Goal: Information Seeking & Learning: Check status

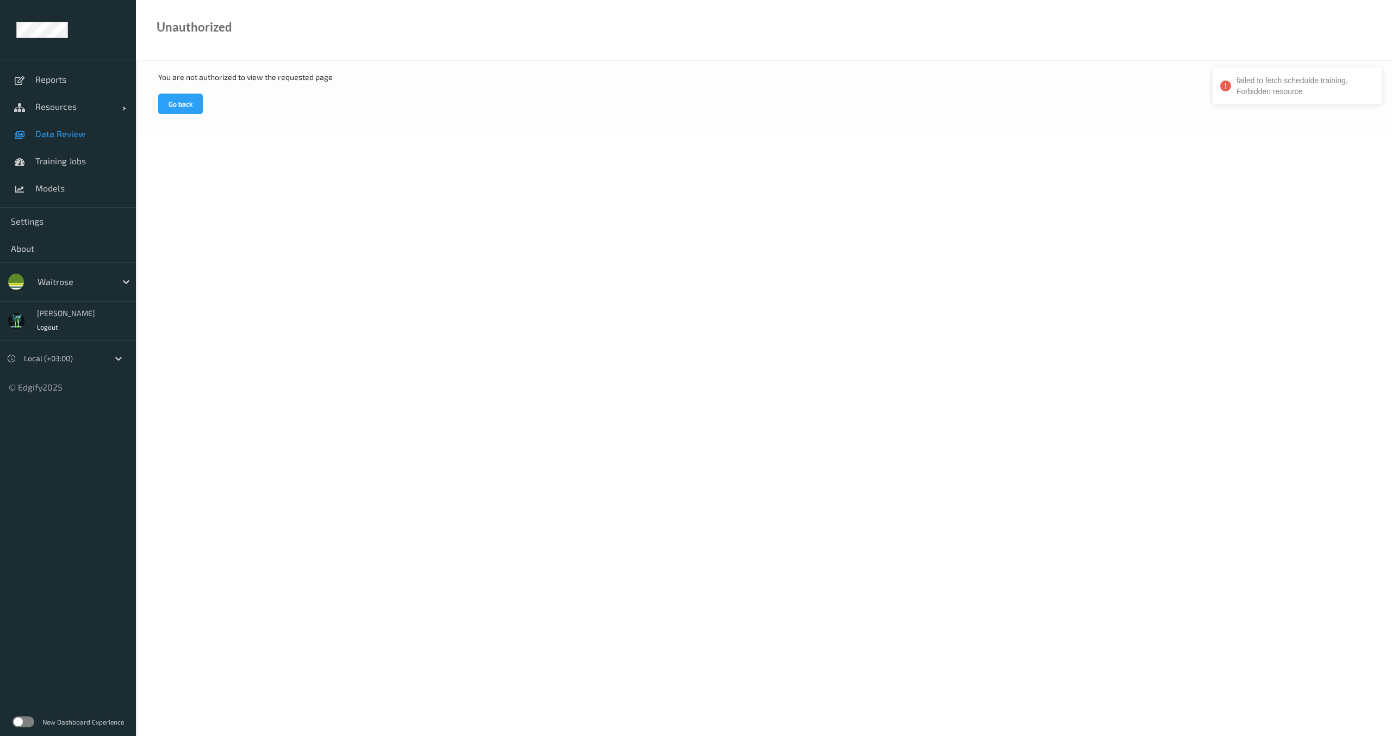
drag, startPoint x: 59, startPoint y: 130, endPoint x: 53, endPoint y: 132, distance: 6.1
click at [59, 130] on span "Data Review" at bounding box center [80, 133] width 90 height 11
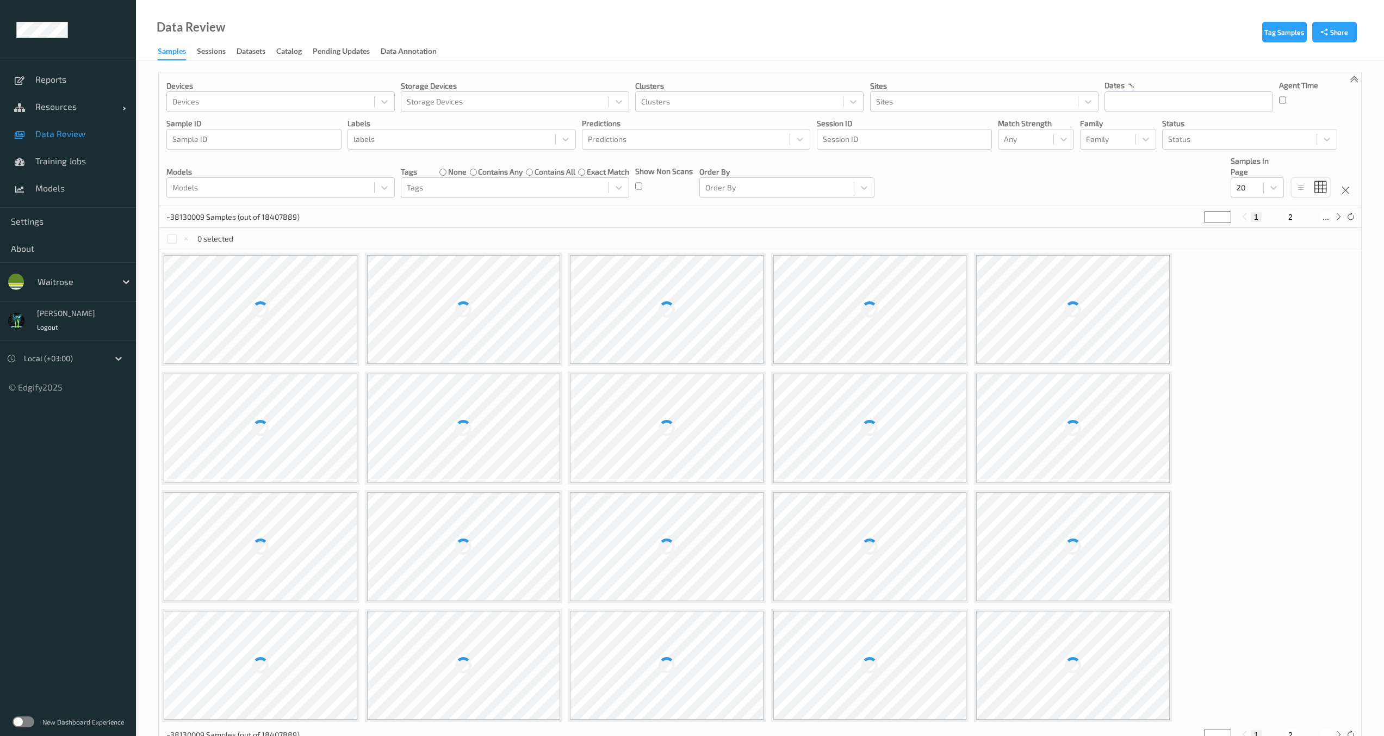
click at [229, 42] on div "Data Review Samples Sessions Datasets Catalog Pending Updates Data Annotation" at bounding box center [760, 30] width 1248 height 61
click at [207, 51] on div "Sessions" at bounding box center [211, 53] width 29 height 14
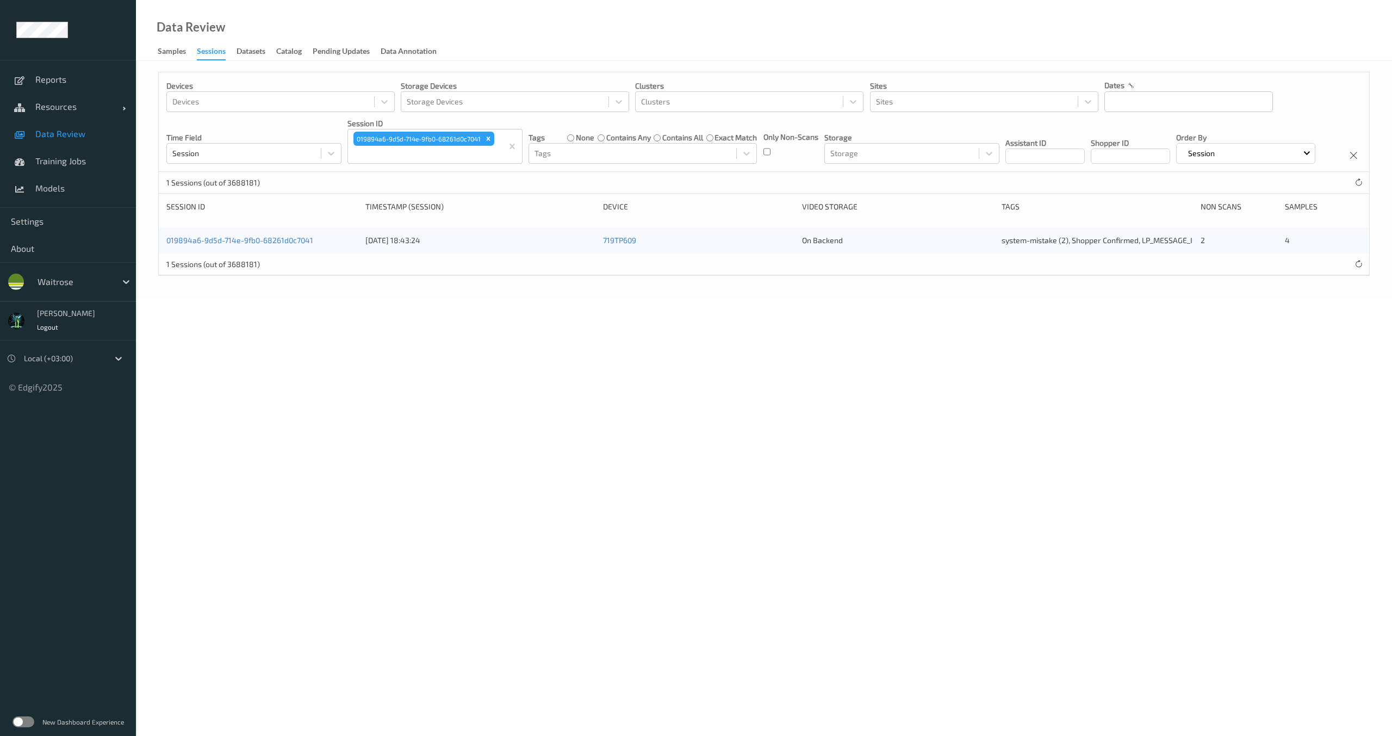
click at [434, 169] on div "Devices Devices Storage Devices Storage Devices Clusters Clusters Sites Sites d…" at bounding box center [764, 121] width 1210 height 99
click at [267, 253] on div "019894a6-9d5d-714e-9fb0-68261d0c7041 [DATE] 18:43:24 719TP609 On Backend system…" at bounding box center [764, 240] width 1210 height 26
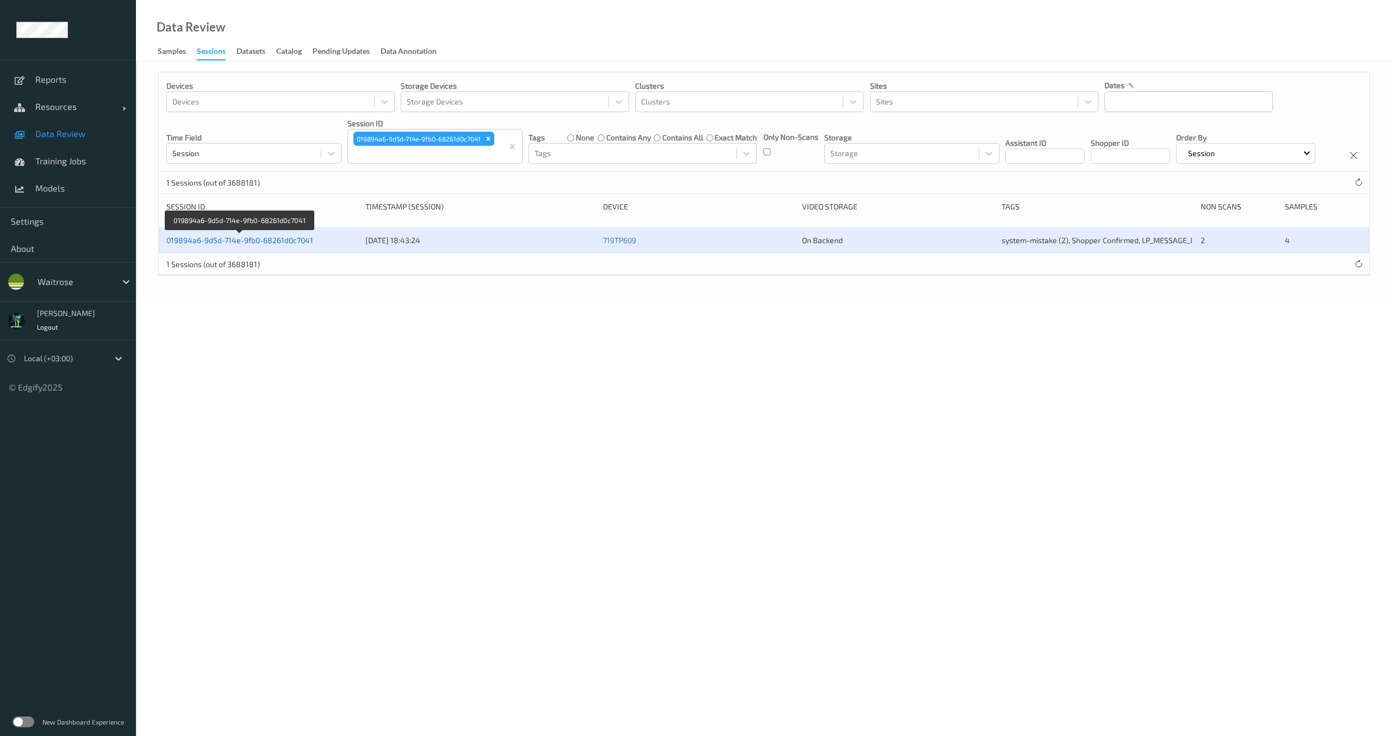
click at [269, 245] on link "019894a6-9d5d-714e-9fb0-68261d0c7041" at bounding box center [239, 239] width 147 height 9
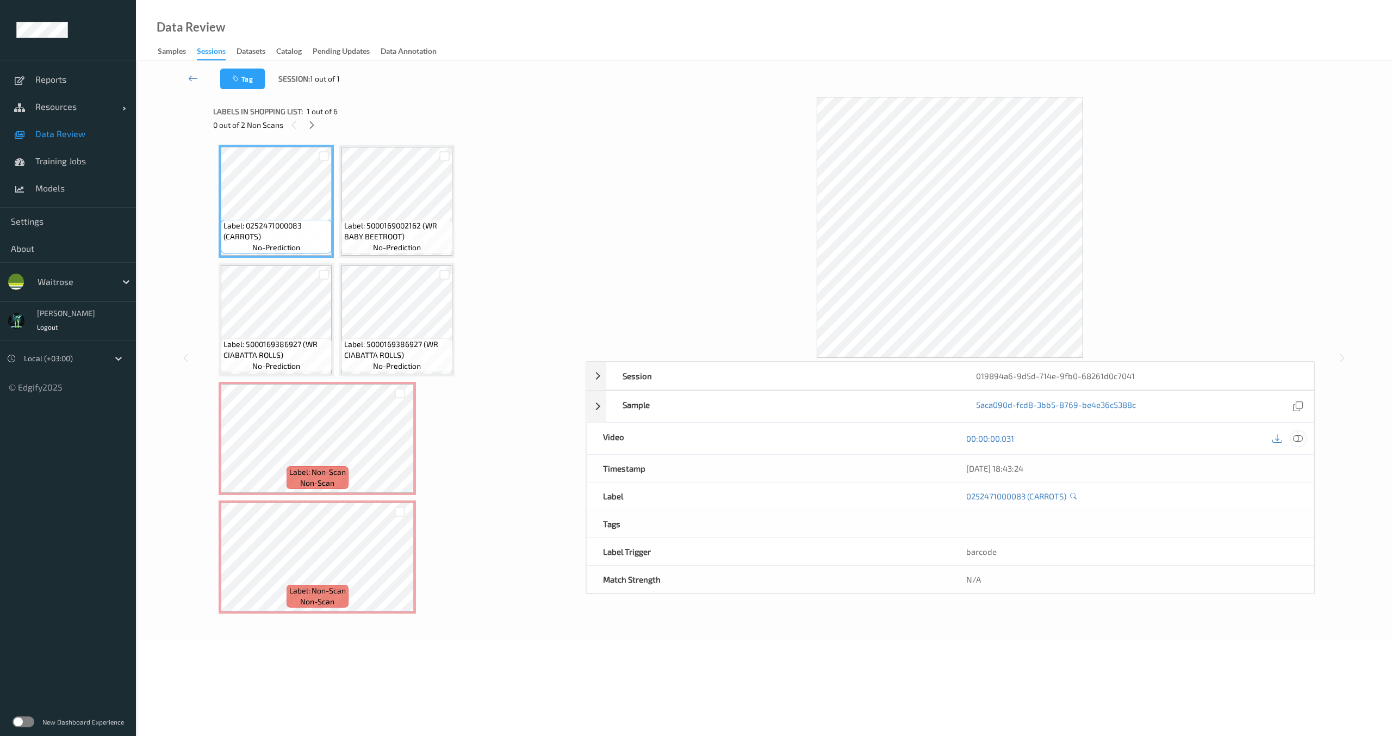
click at [1302, 439] on icon at bounding box center [1298, 438] width 10 height 10
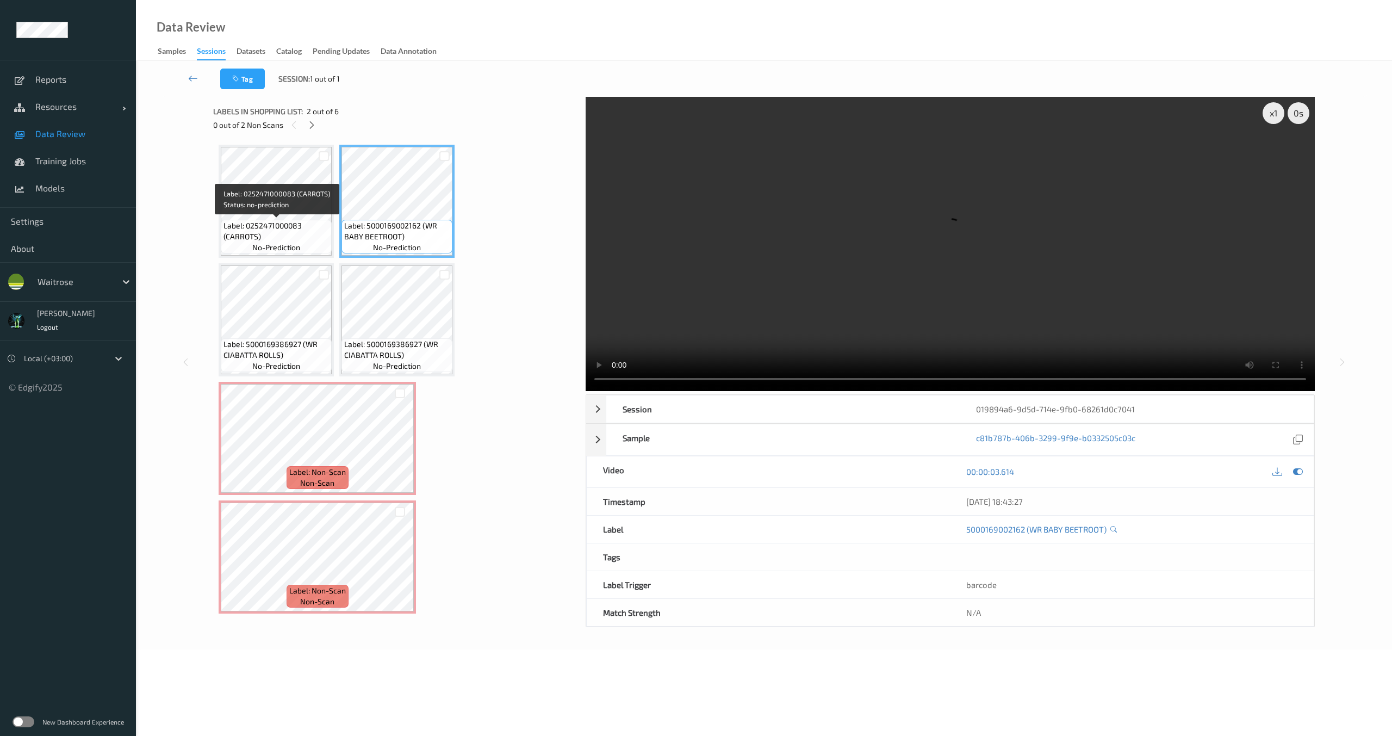
click at [280, 221] on span "Label: 0252471000083 (CARROTS)" at bounding box center [275, 231] width 105 height 22
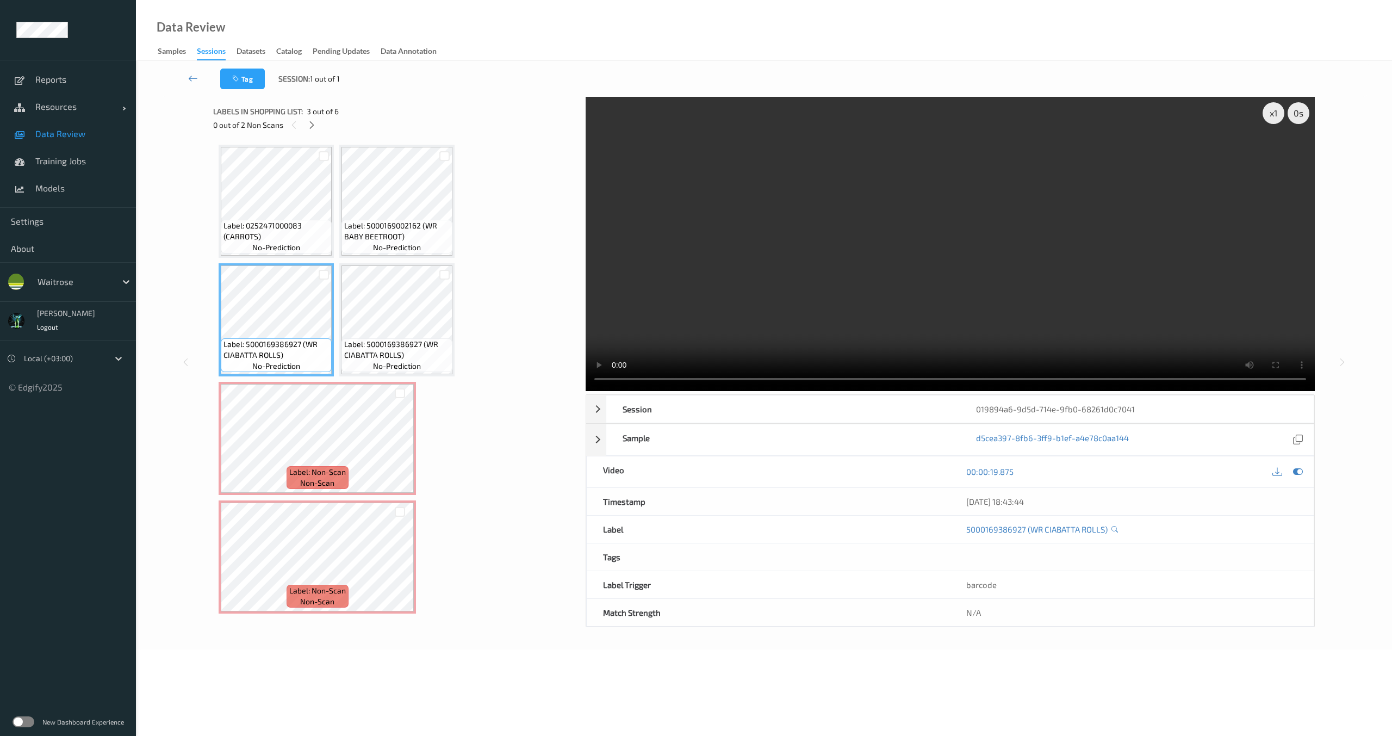
click at [340, 320] on div "Label: 5000169386927 (WR CIABATTA ROLLS) no-prediction" at bounding box center [396, 319] width 115 height 113
click at [389, 226] on span "Label: 5000169002162 (WR BABY BEETROOT)" at bounding box center [396, 231] width 105 height 22
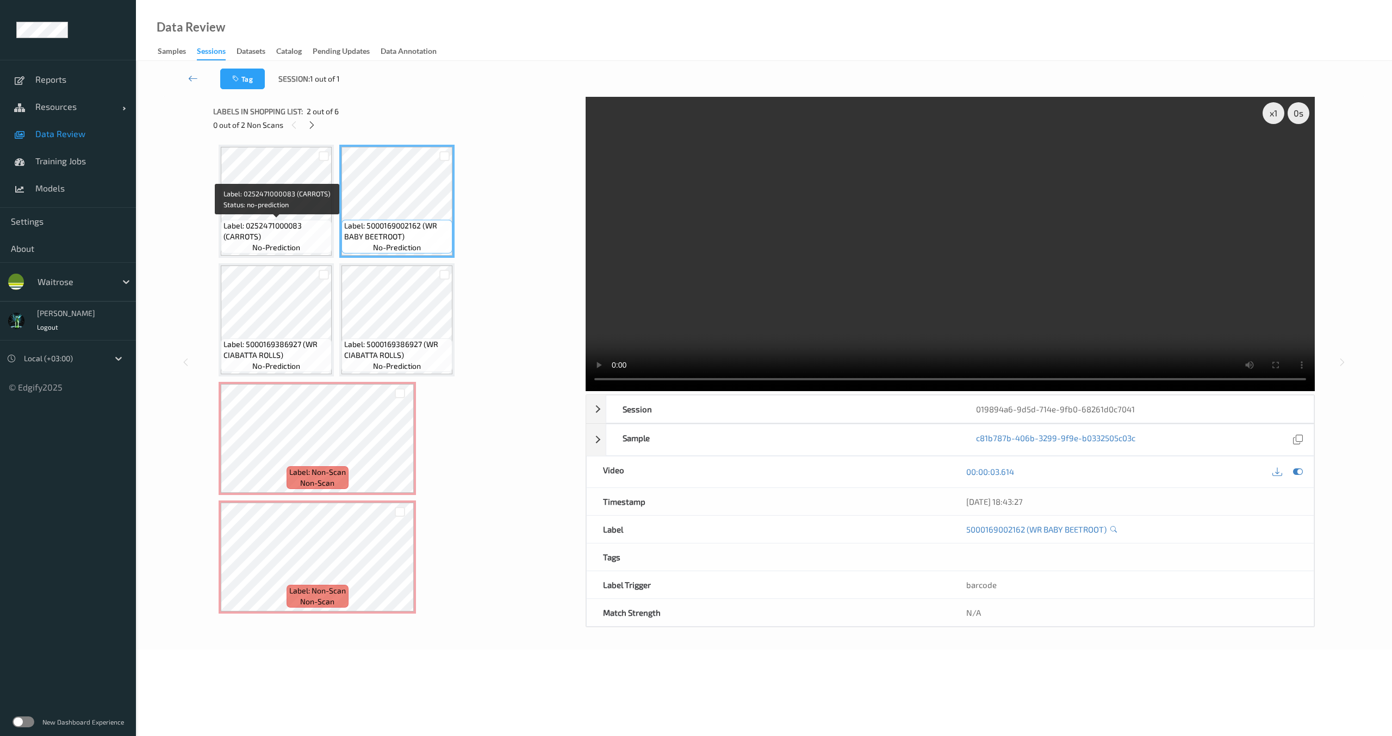
click at [307, 220] on span "Label: 0252471000083 (CARROTS)" at bounding box center [275, 231] width 105 height 22
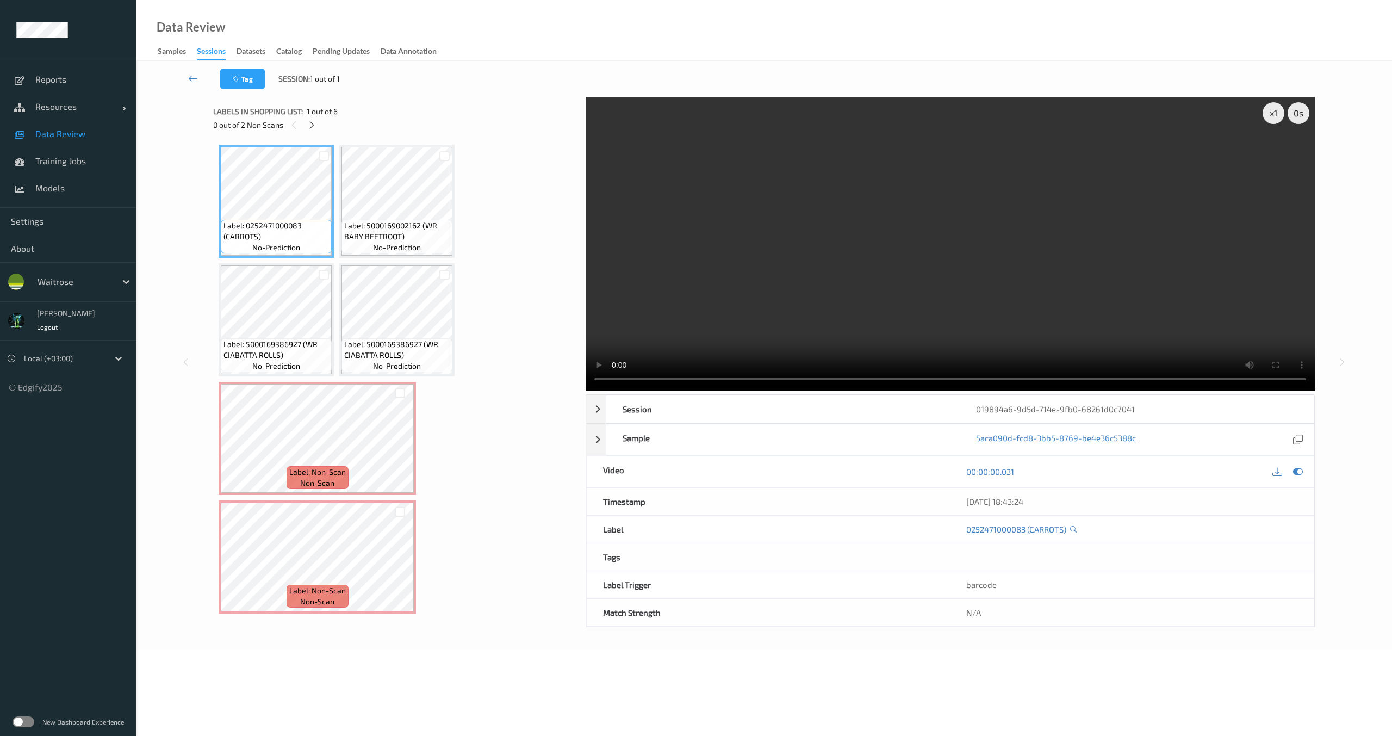
click at [395, 220] on span "Label: 5000169002162 (WR BABY BEETROOT)" at bounding box center [396, 231] width 105 height 22
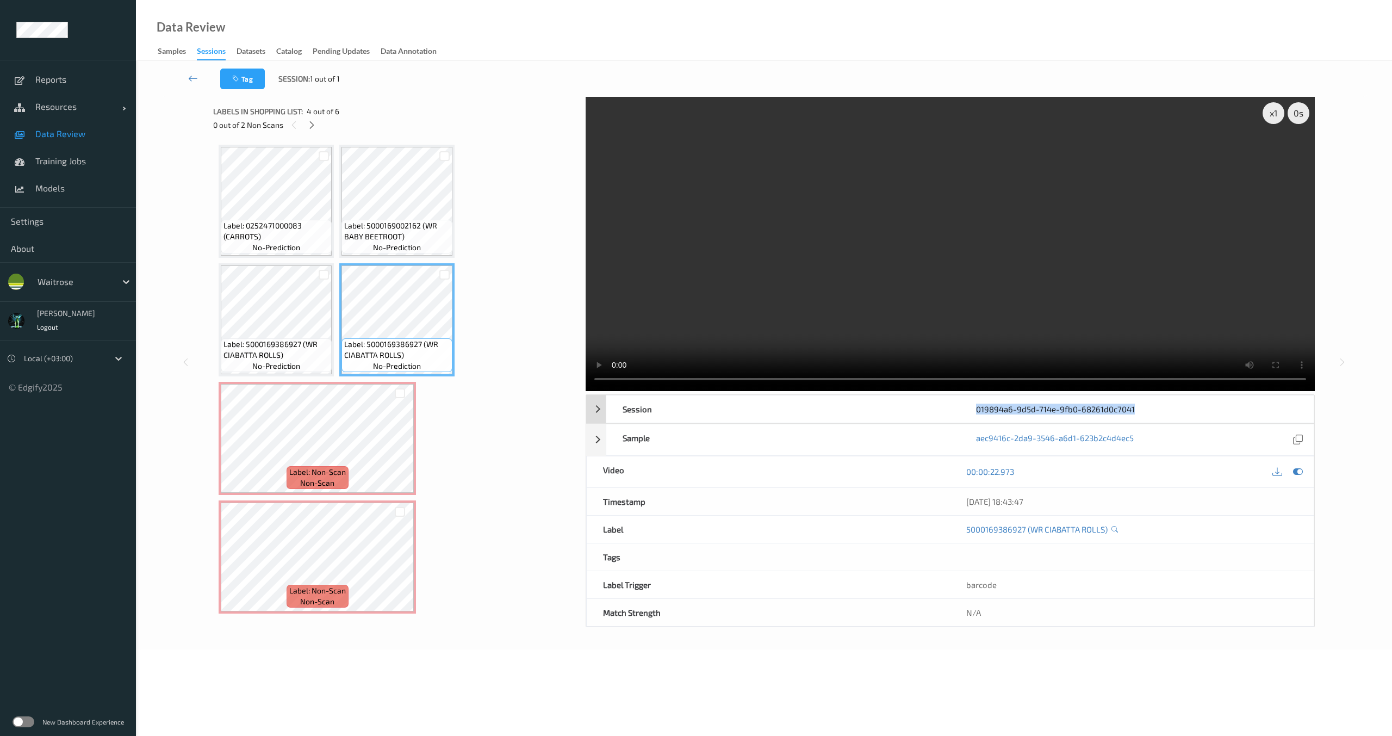
drag, startPoint x: 1151, startPoint y: 416, endPoint x: 976, endPoint y: 410, distance: 174.6
click at [976, 410] on div "019894a6-9d5d-714e-9fb0-68261d0c7041" at bounding box center [1137, 408] width 354 height 27
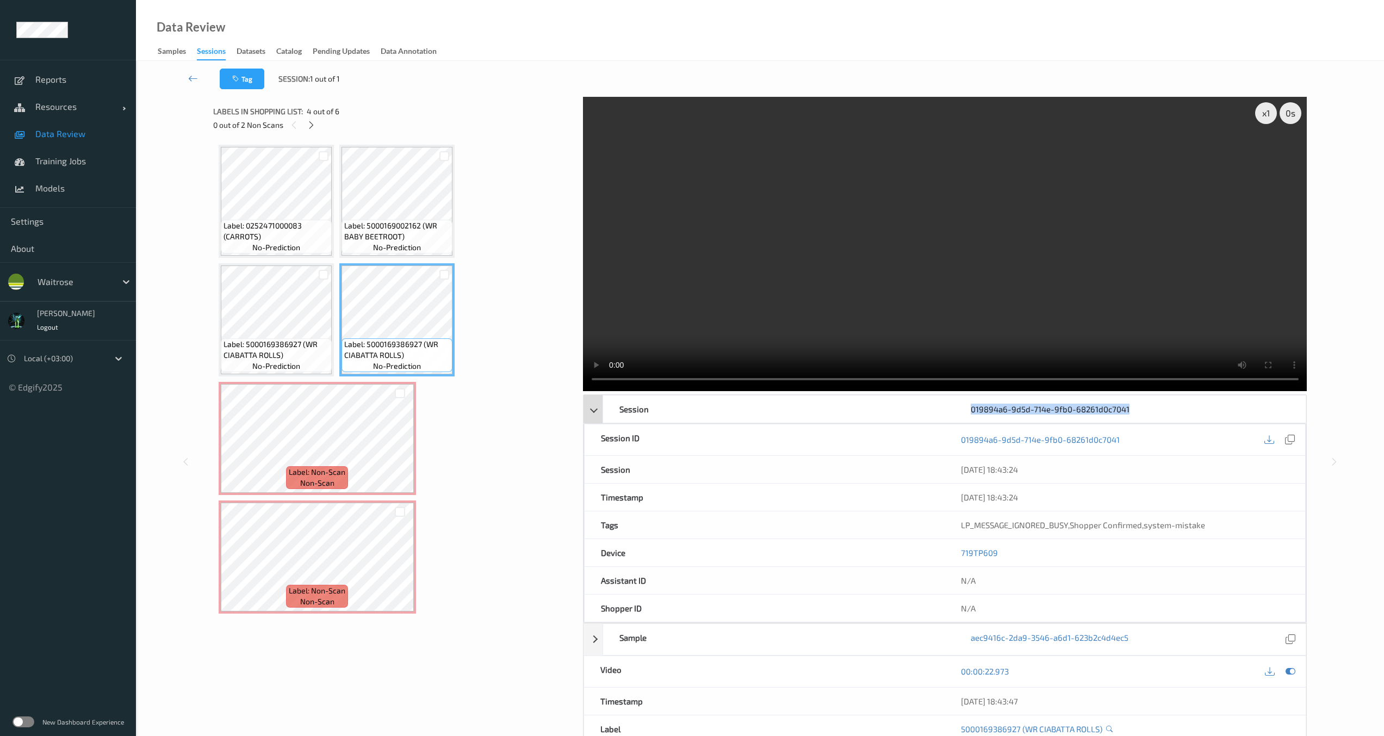
copy div "019894a6-9d5d-714e-9fb0-68261d0c7041"
click at [968, 503] on div "[DATE] 18:43:24" at bounding box center [1124, 496] width 360 height 27
drag, startPoint x: 584, startPoint y: 397, endPoint x: 585, endPoint y: 407, distance: 9.3
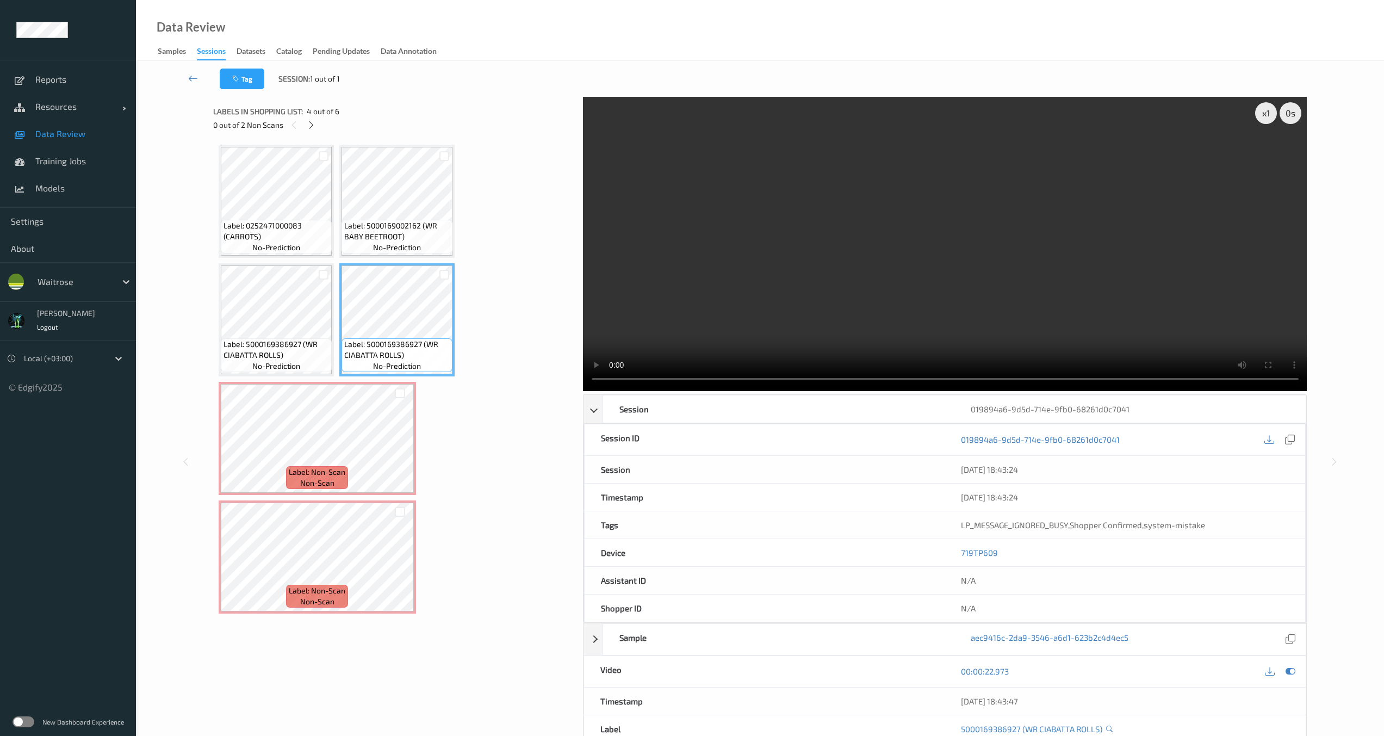
click at [584, 397] on div "Session 019894a6-9d5d-714e-9fb0-68261d0c7041" at bounding box center [944, 409] width 723 height 28
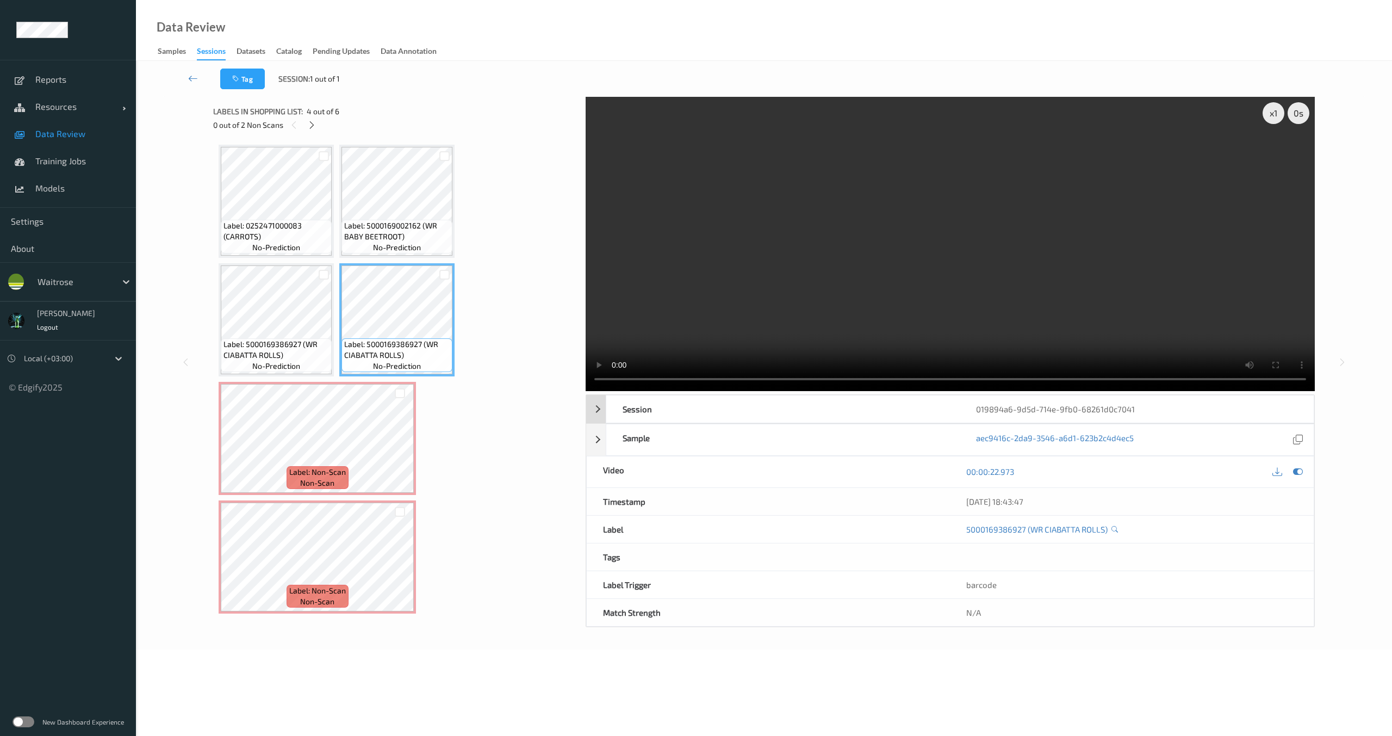
click at [601, 403] on div "Session 019894a6-9d5d-714e-9fb0-68261d0c7041" at bounding box center [950, 409] width 728 height 28
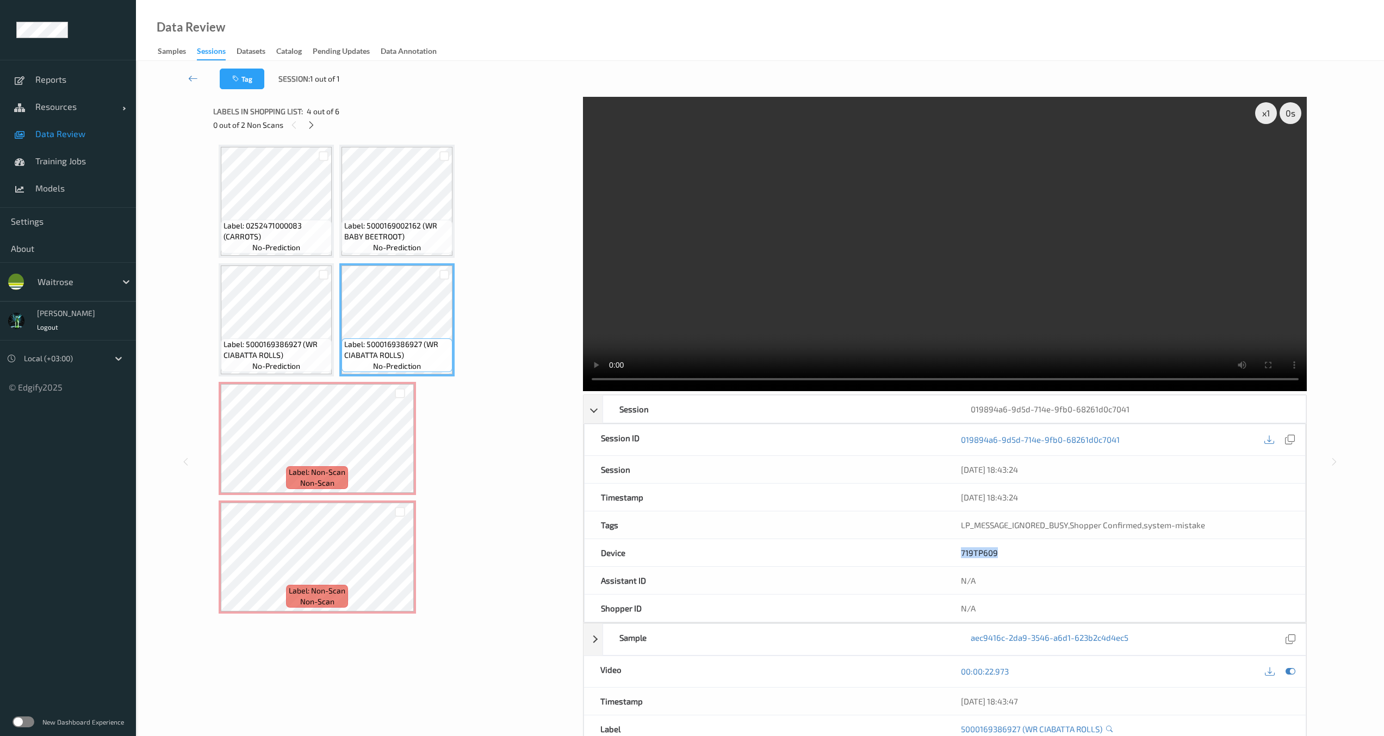
drag, startPoint x: 1018, startPoint y: 555, endPoint x: 950, endPoint y: 550, distance: 68.7
click at [947, 553] on div "719TP609" at bounding box center [1124, 552] width 360 height 27
copy link "719TP609"
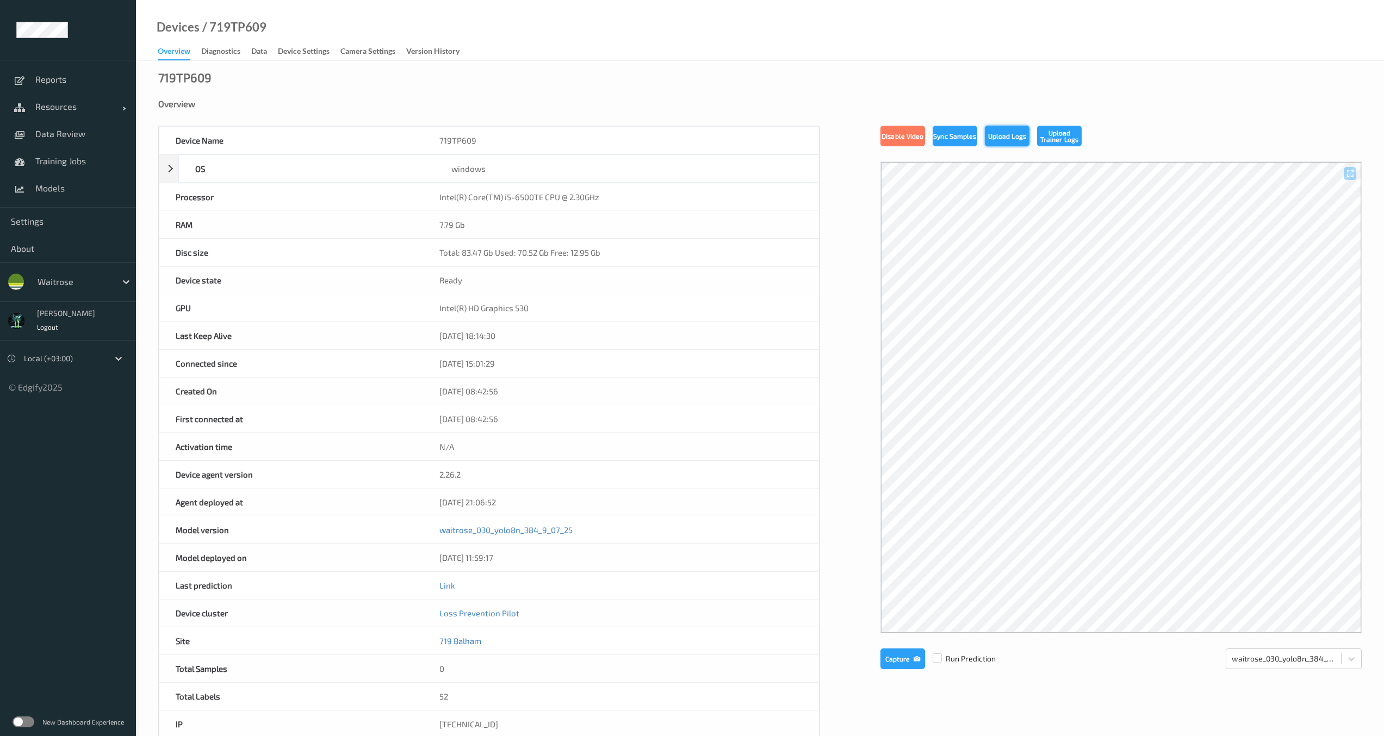
click at [1004, 139] on button "Upload Logs" at bounding box center [1007, 136] width 45 height 21
